Goal: Information Seeking & Learning: Learn about a topic

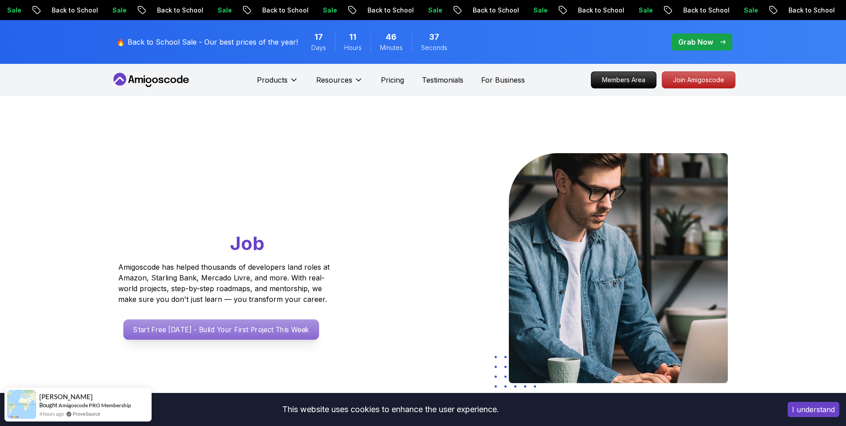
click at [219, 331] on p "Start Free [DATE] - Build Your First Project This Week" at bounding box center [221, 329] width 196 height 21
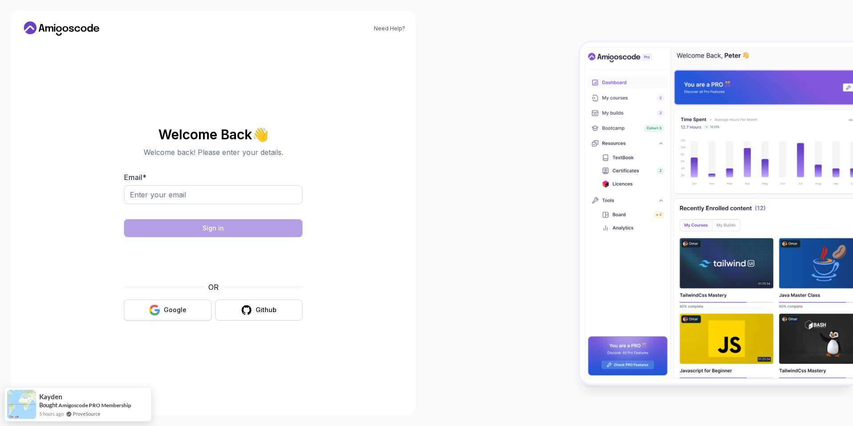
click at [174, 318] on button "Google" at bounding box center [167, 309] width 87 height 21
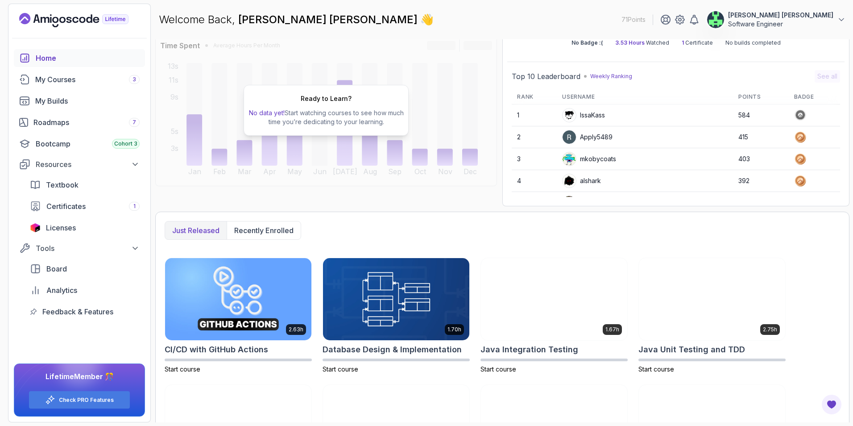
scroll to position [146, 0]
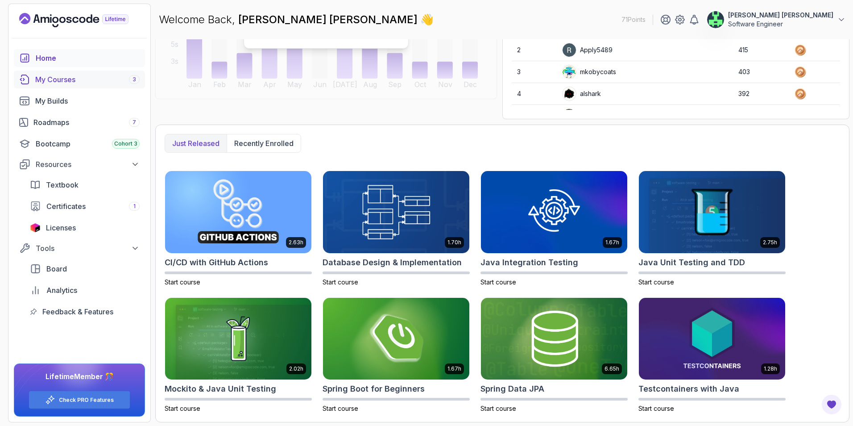
click at [77, 80] on div "My Courses 3" at bounding box center [87, 79] width 104 height 11
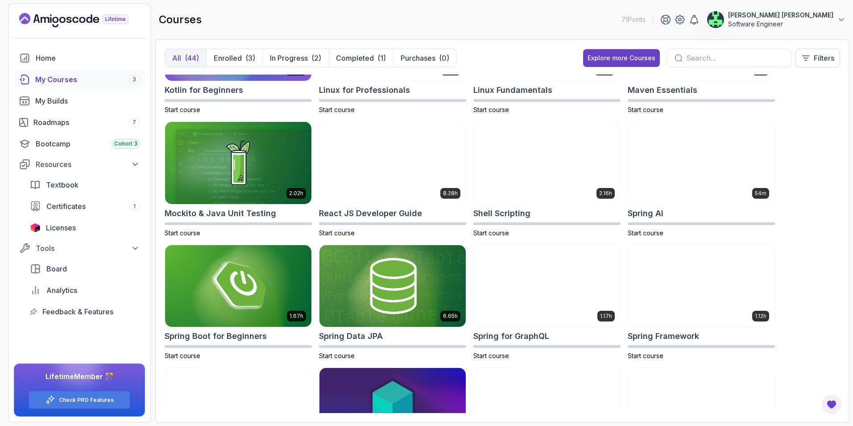
scroll to position [1018, 0]
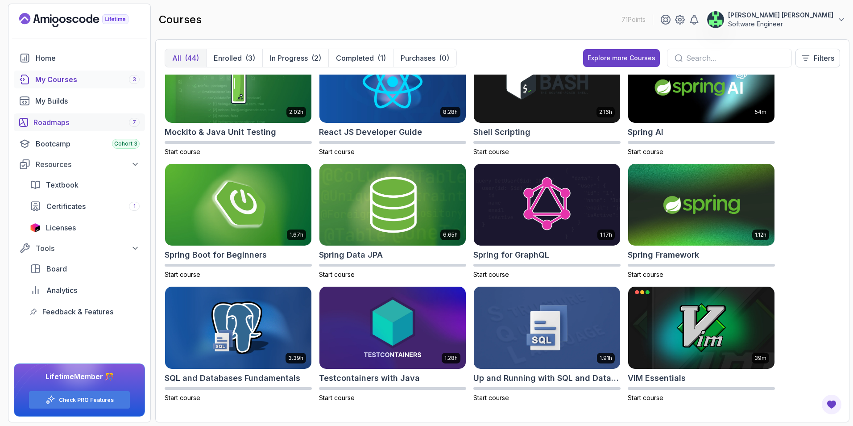
click at [79, 124] on div "Roadmaps 7" at bounding box center [86, 122] width 106 height 11
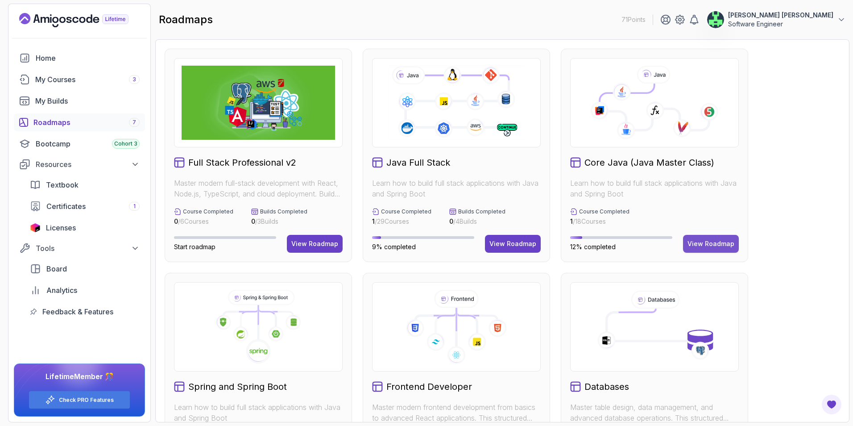
click at [727, 244] on div "View Roadmap" at bounding box center [710, 243] width 47 height 9
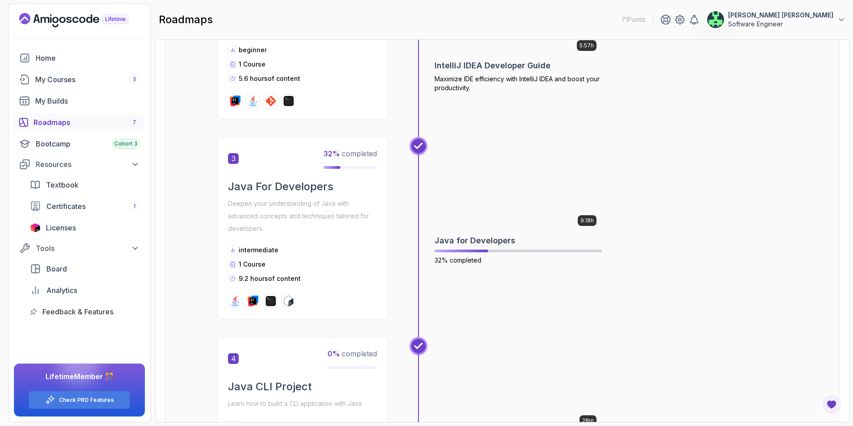
scroll to position [446, 0]
